Goal: Check status: Check status

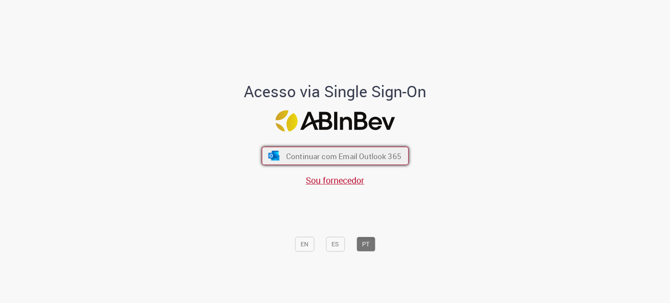
click at [302, 157] on span "Continuar com Email Outlook 365" at bounding box center [343, 156] width 115 height 10
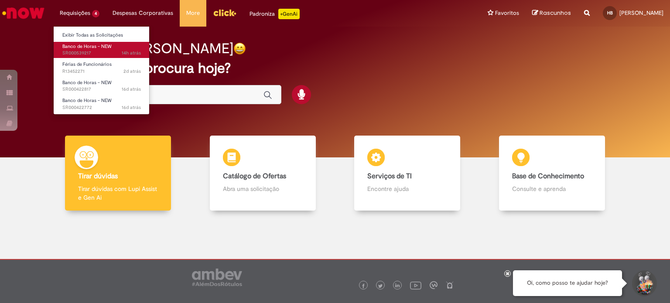
click at [89, 50] on span "14h atrás 14 horas atrás SR000539217" at bounding box center [101, 53] width 79 height 7
